Goal: Download file/media

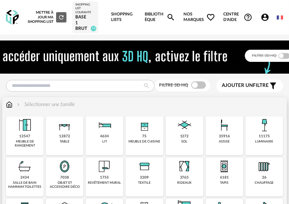
click at [103, 170] on img at bounding box center [104, 167] width 18 height 18
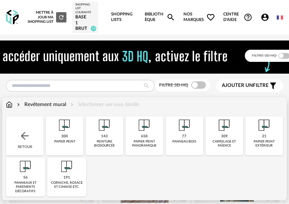
click at [60, 129] on img at bounding box center [65, 125] width 18 height 18
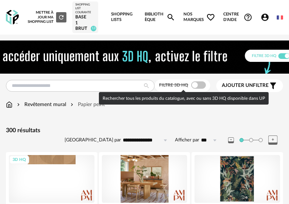
click at [193, 83] on span at bounding box center [198, 84] width 15 height 7
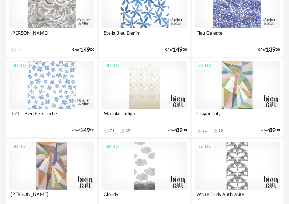
scroll to position [1401, 0]
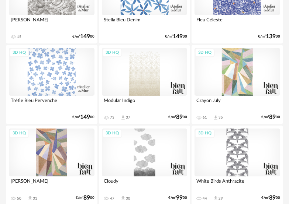
click at [236, 74] on div "3D HQ" at bounding box center [237, 72] width 86 height 48
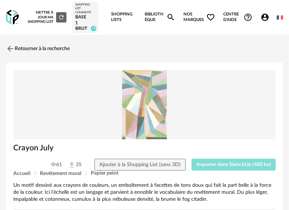
click at [226, 163] on span "Importer dans SketchUp (480 ko)" at bounding box center [233, 164] width 74 height 5
